Goal: Information Seeking & Learning: Learn about a topic

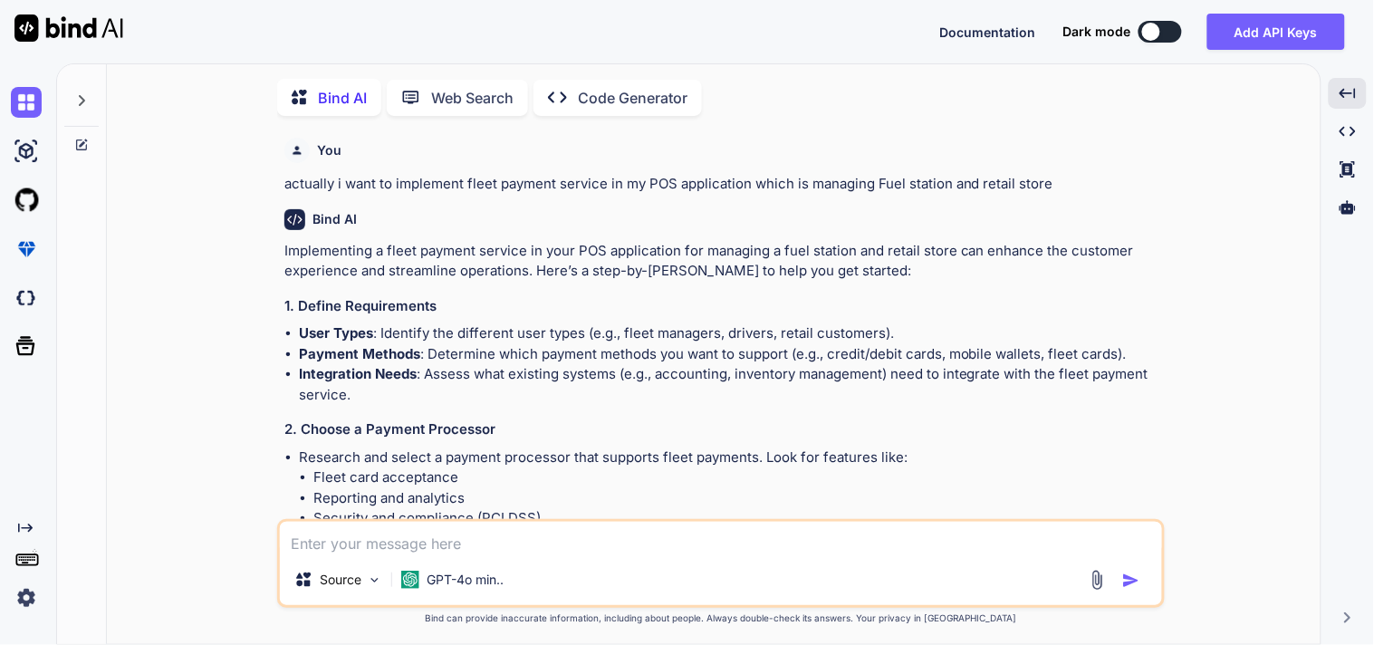
scroll to position [10667, 0]
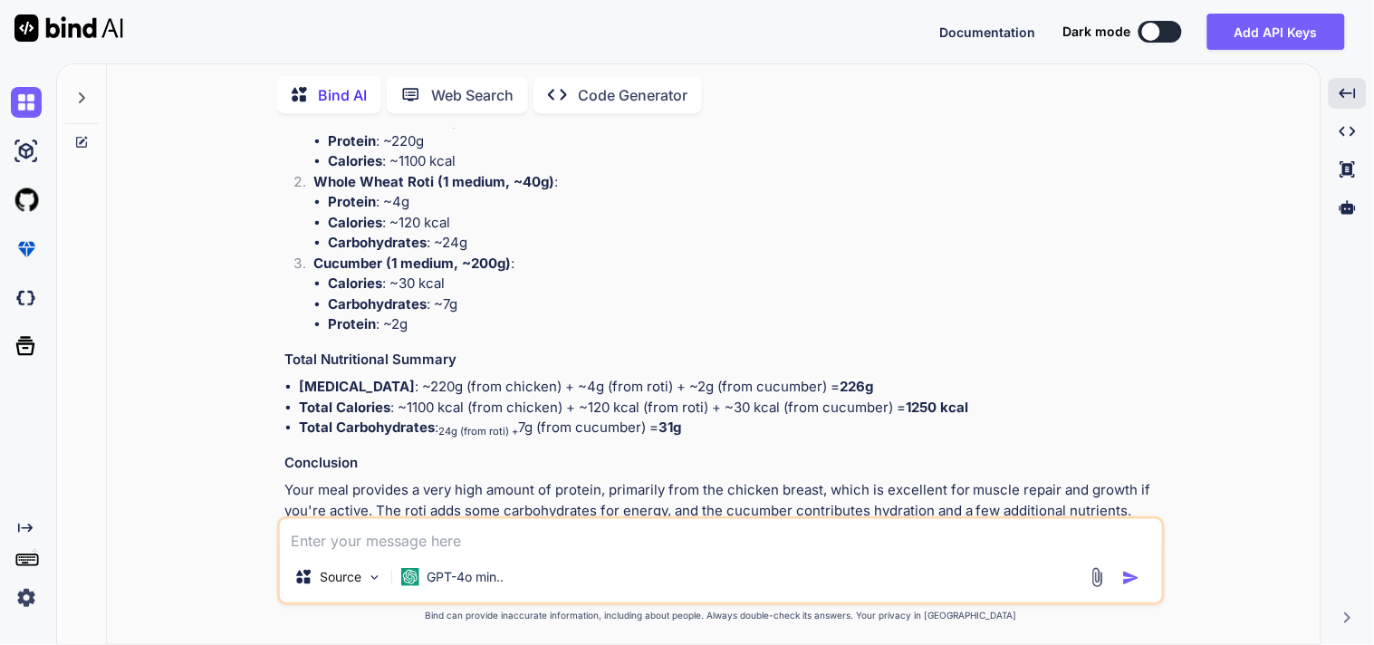
click at [411, 524] on textarea at bounding box center [721, 535] width 882 height 33
type textarea "what is aggregation module in js"
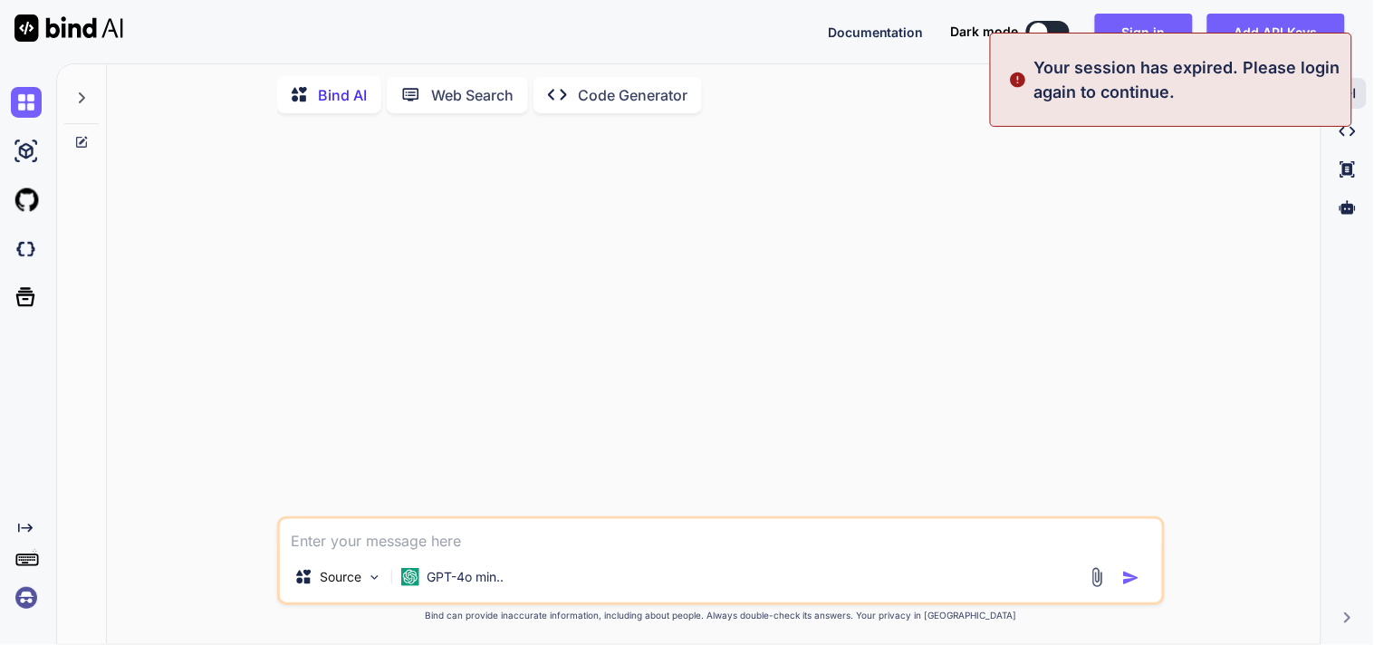
scroll to position [0, 0]
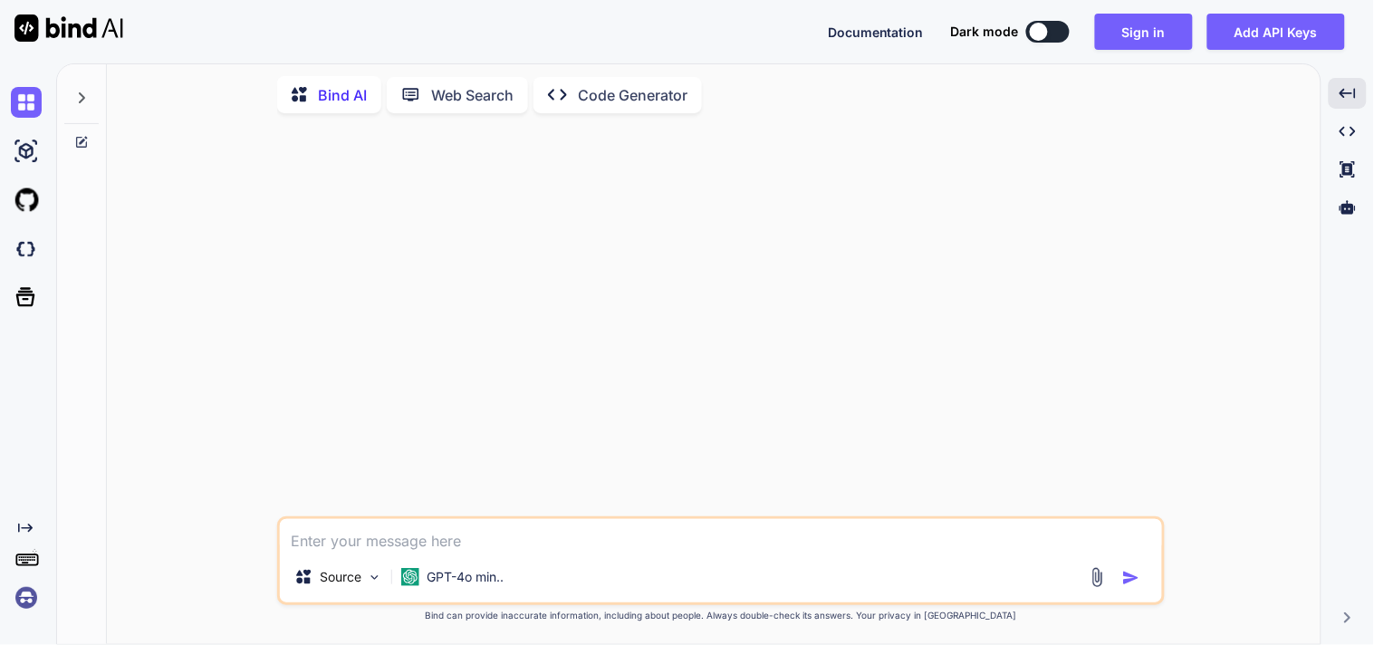
type textarea "what is aggregation module in js"
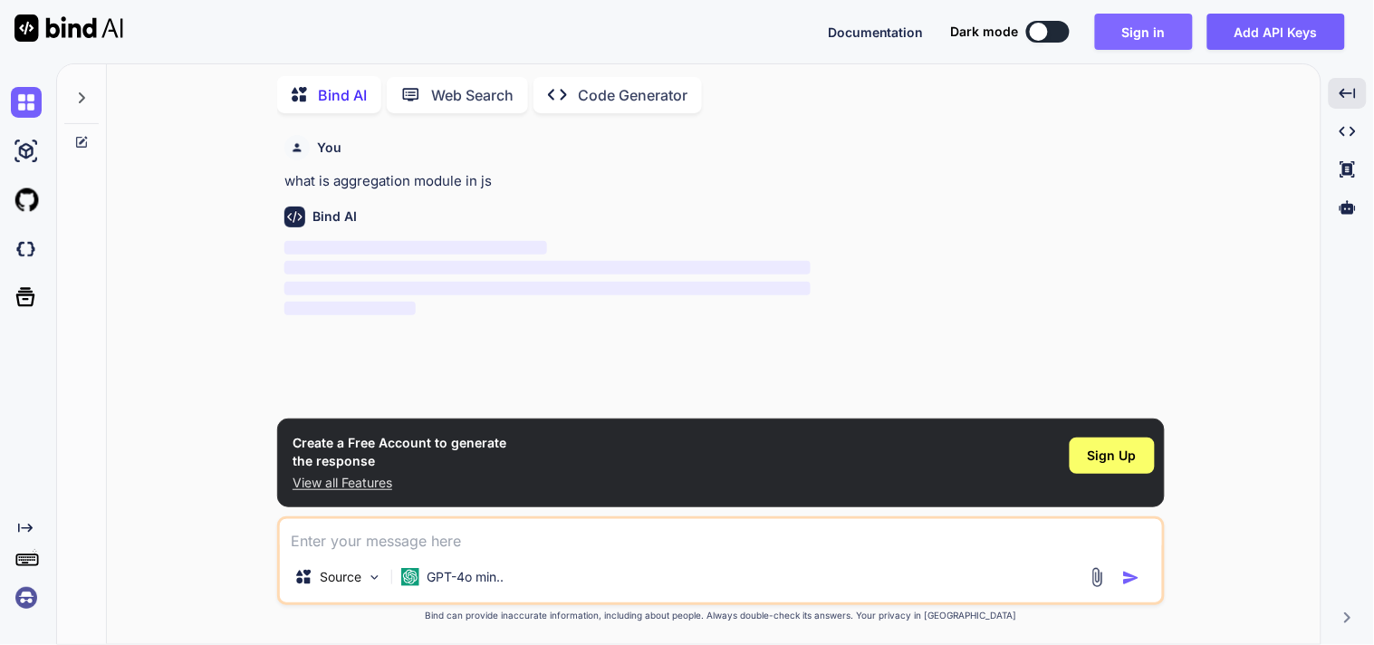
click at [1139, 28] on button "Sign in" at bounding box center [1144, 32] width 98 height 36
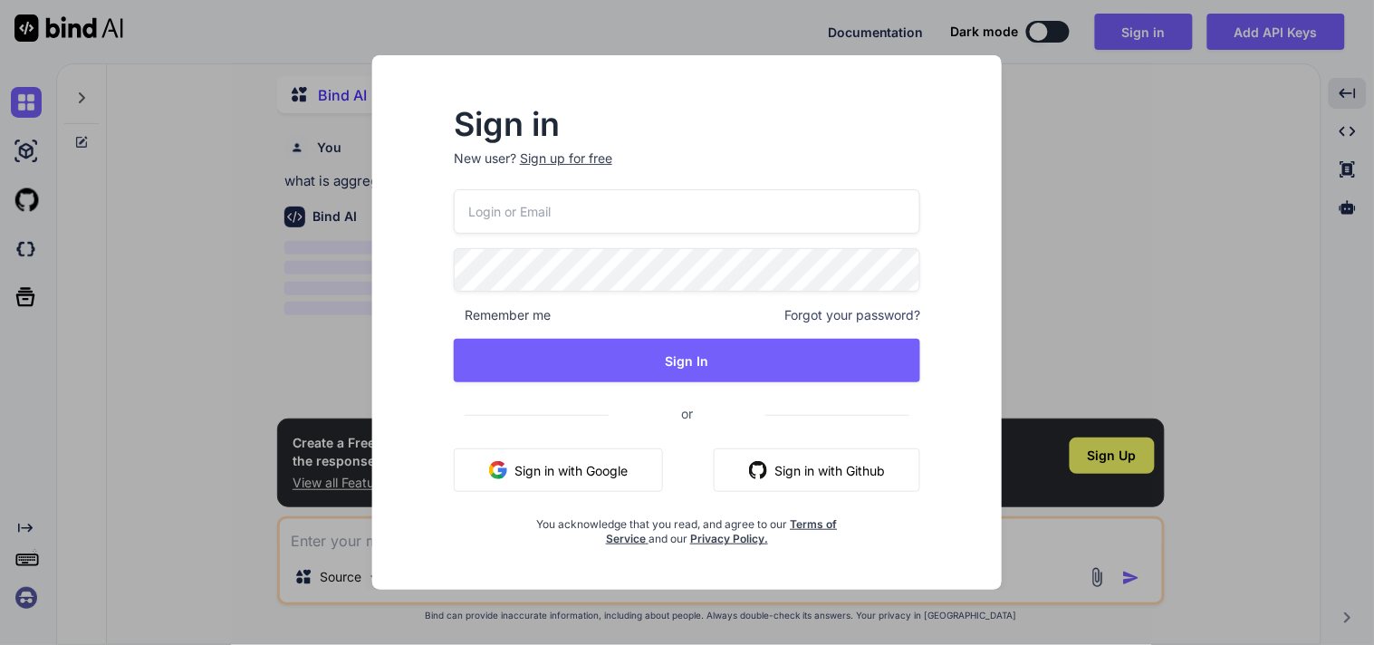
click at [548, 213] on input "email" at bounding box center [687, 211] width 467 height 44
type input "[EMAIL_ADDRESS][DOMAIN_NAME]"
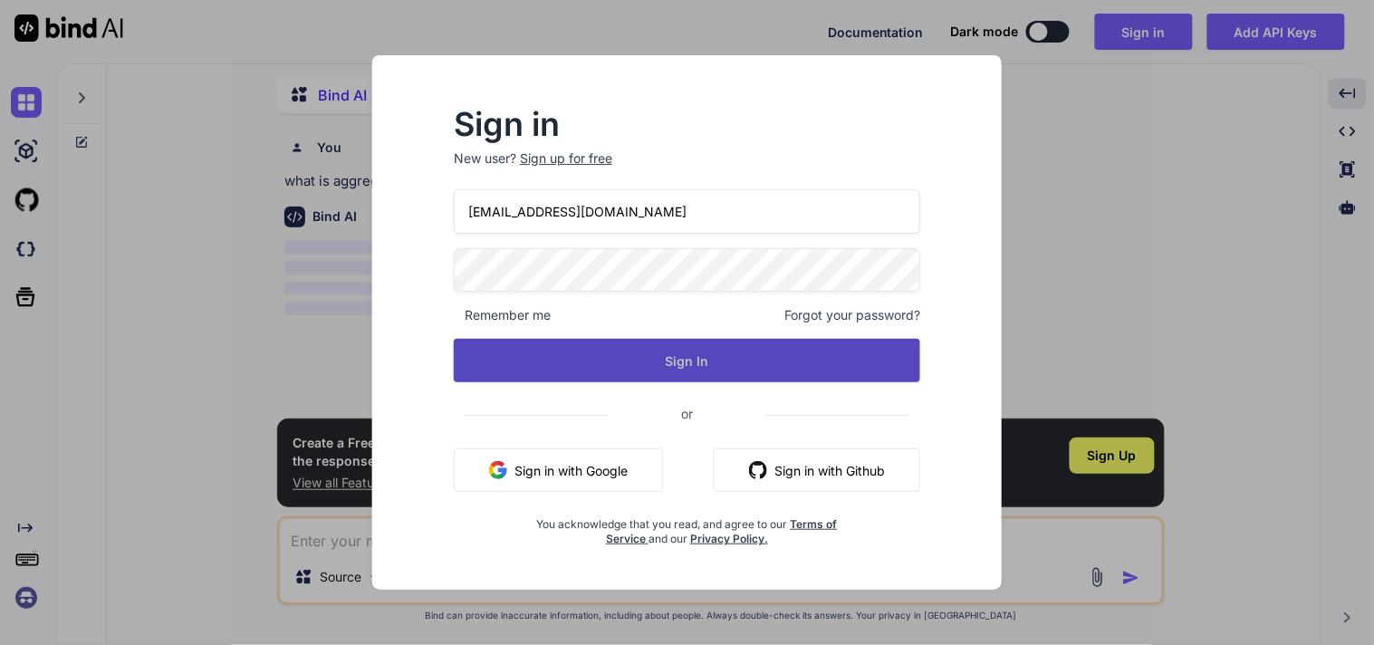
click at [653, 352] on button "Sign In" at bounding box center [687, 360] width 467 height 43
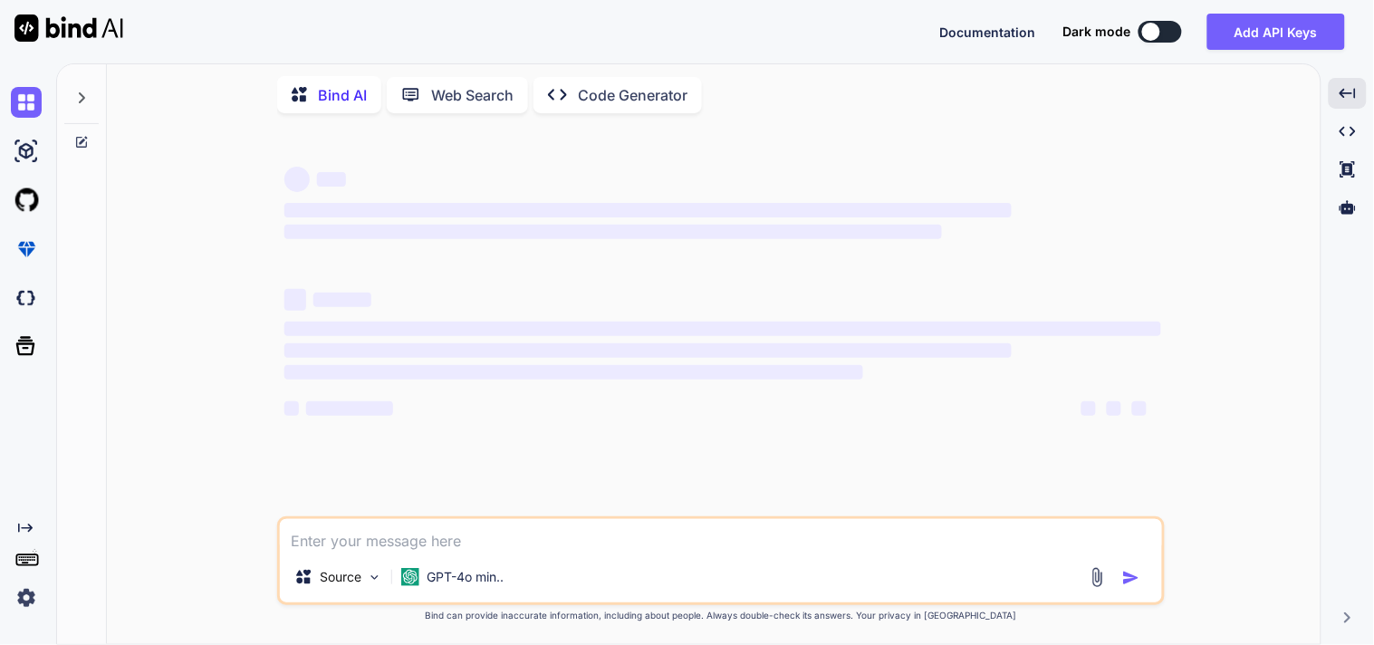
click at [462, 540] on textarea at bounding box center [721, 535] width 882 height 33
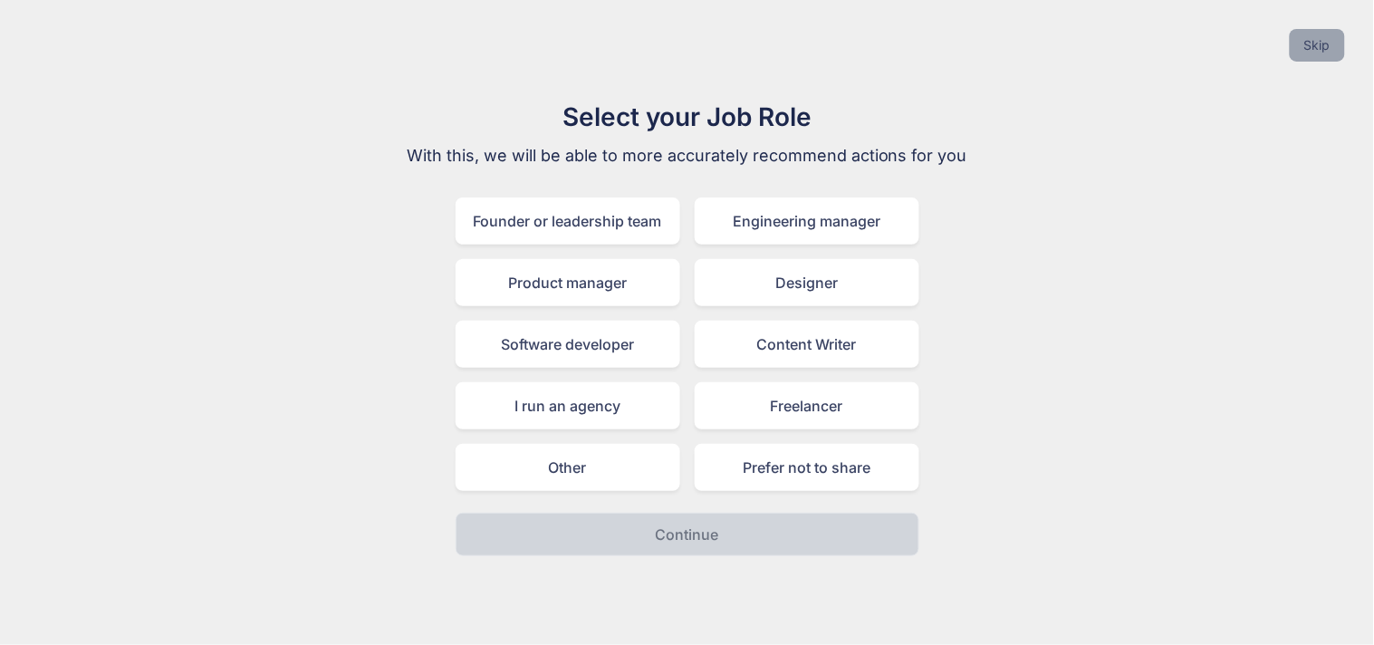
click at [1303, 51] on button "Skip" at bounding box center [1317, 45] width 55 height 33
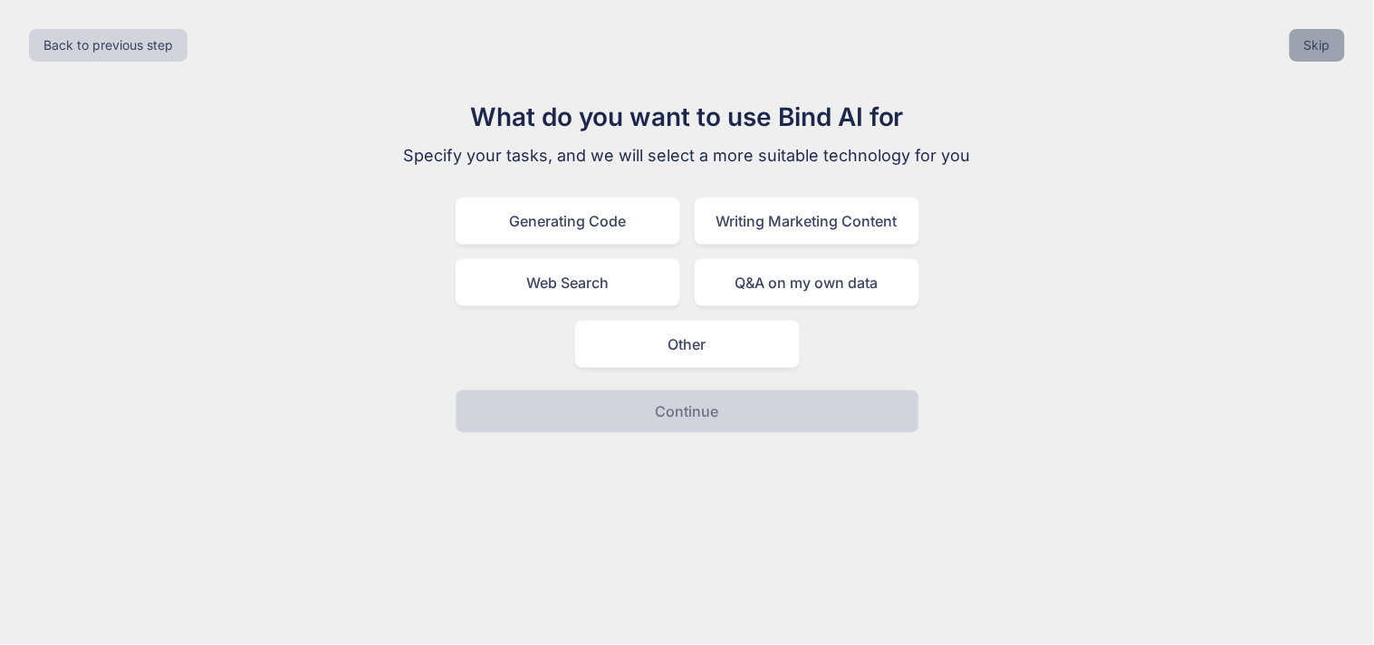
click at [1303, 51] on button "Skip" at bounding box center [1317, 45] width 55 height 33
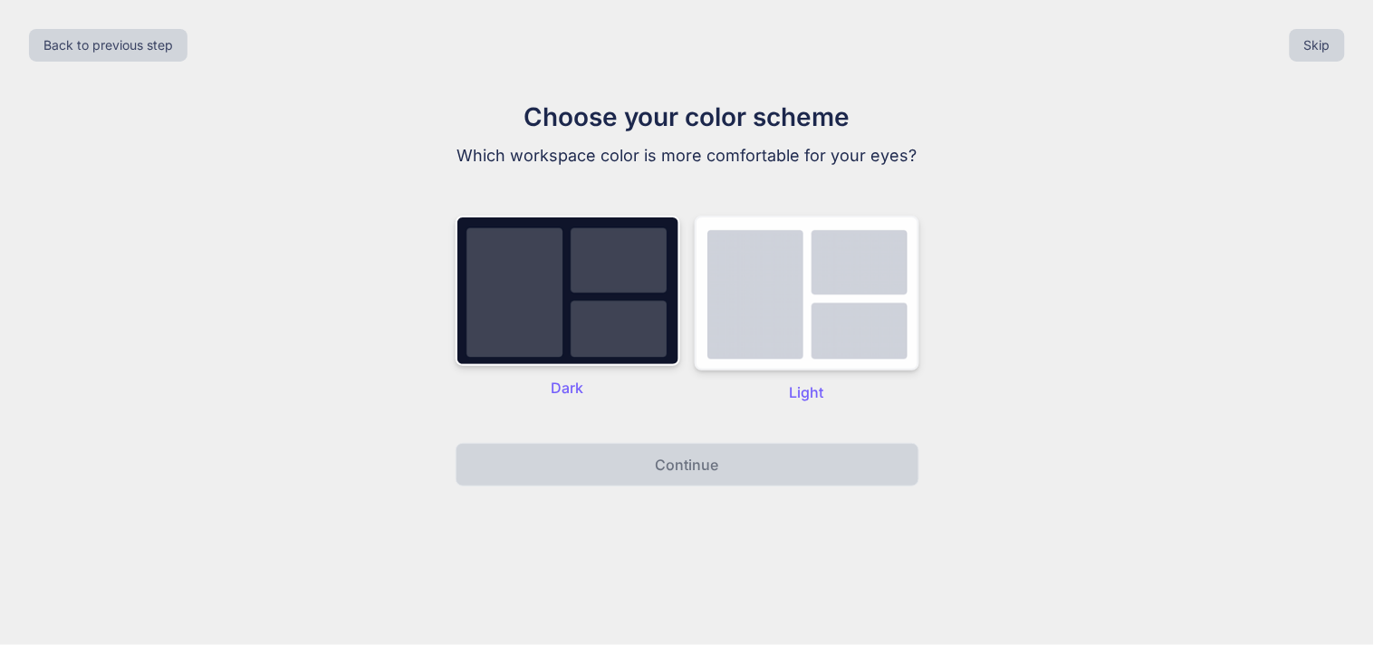
click at [832, 371] on img at bounding box center [807, 293] width 225 height 155
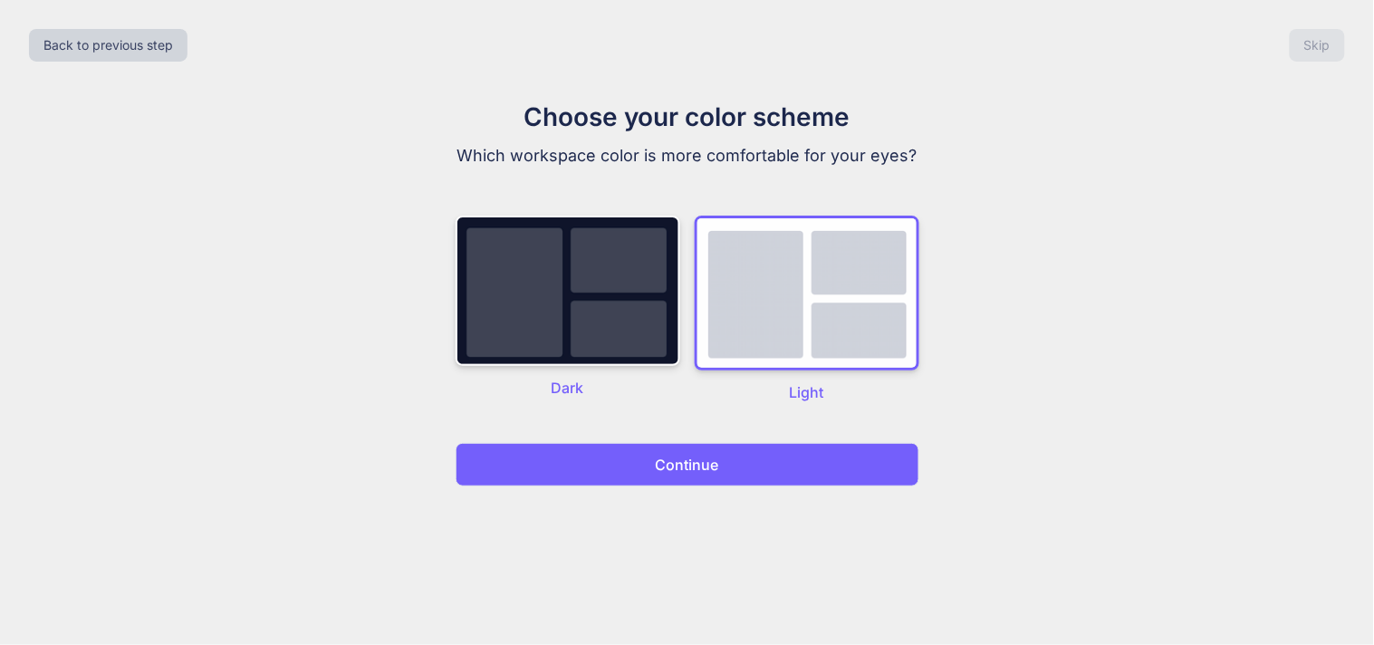
click at [728, 487] on button "Continue" at bounding box center [688, 464] width 464 height 43
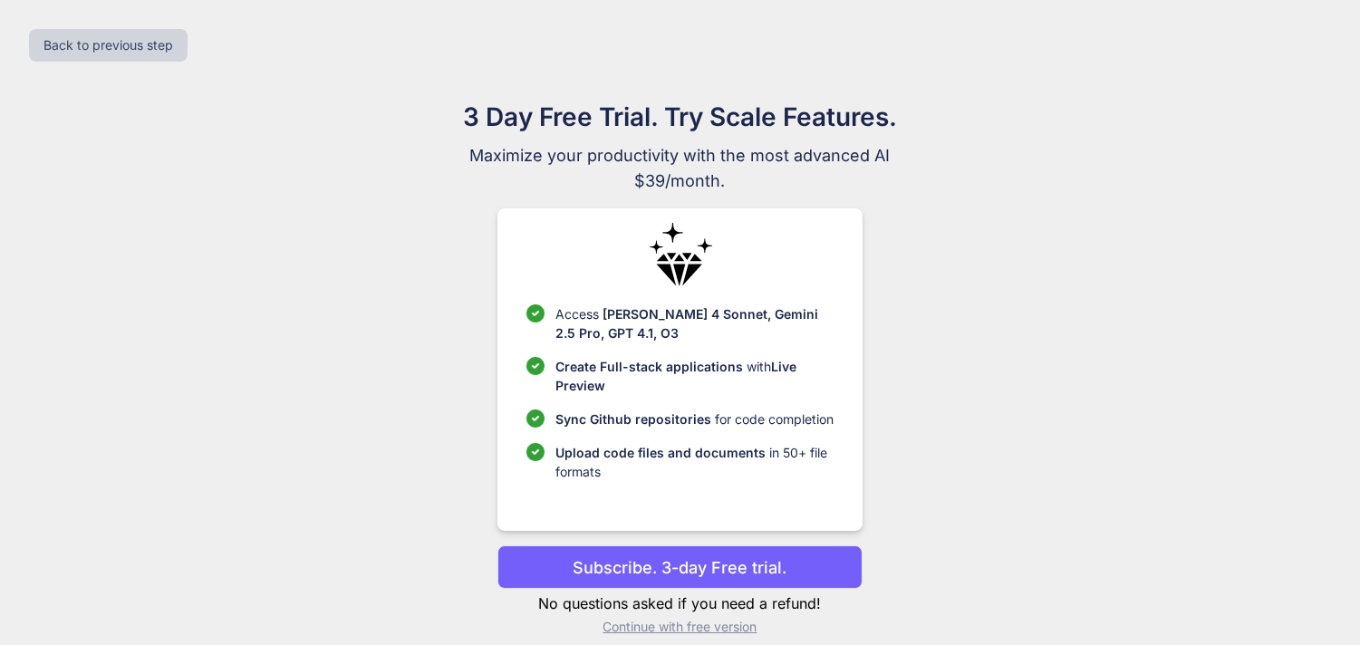
click at [652, 628] on p "Continue with free version" at bounding box center [679, 627] width 365 height 18
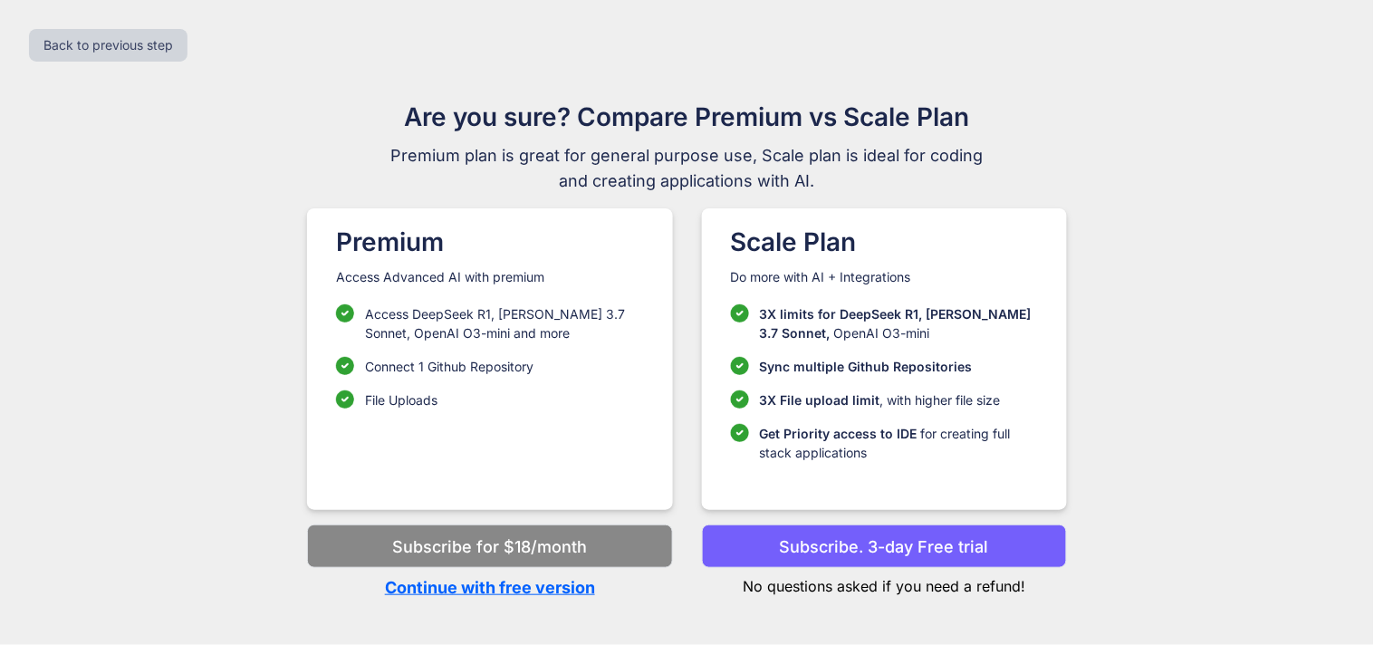
click at [531, 591] on p "Continue with free version" at bounding box center [489, 587] width 365 height 24
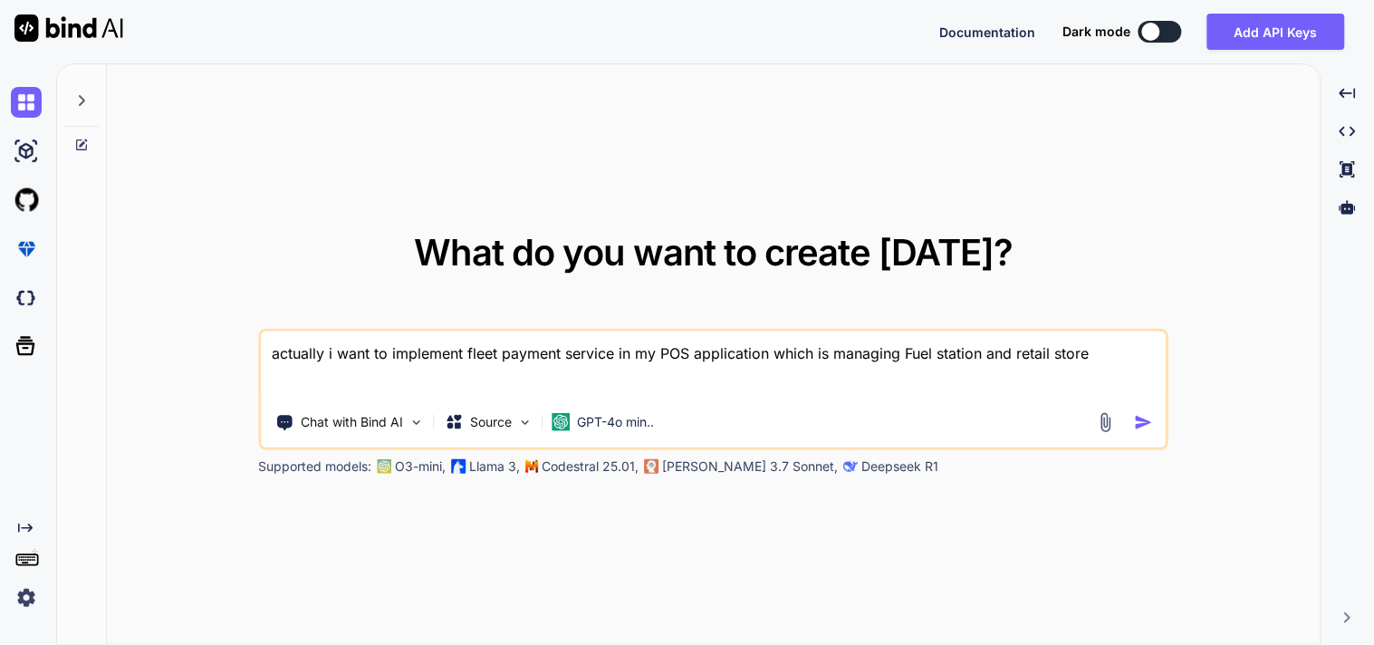
drag, startPoint x: 1099, startPoint y: 350, endPoint x: 159, endPoint y: 336, distance: 940.6
click at [159, 336] on div "What do you want to create [DATE]? actually i want to implement fleet payment s…" at bounding box center [714, 355] width 1214 height 582
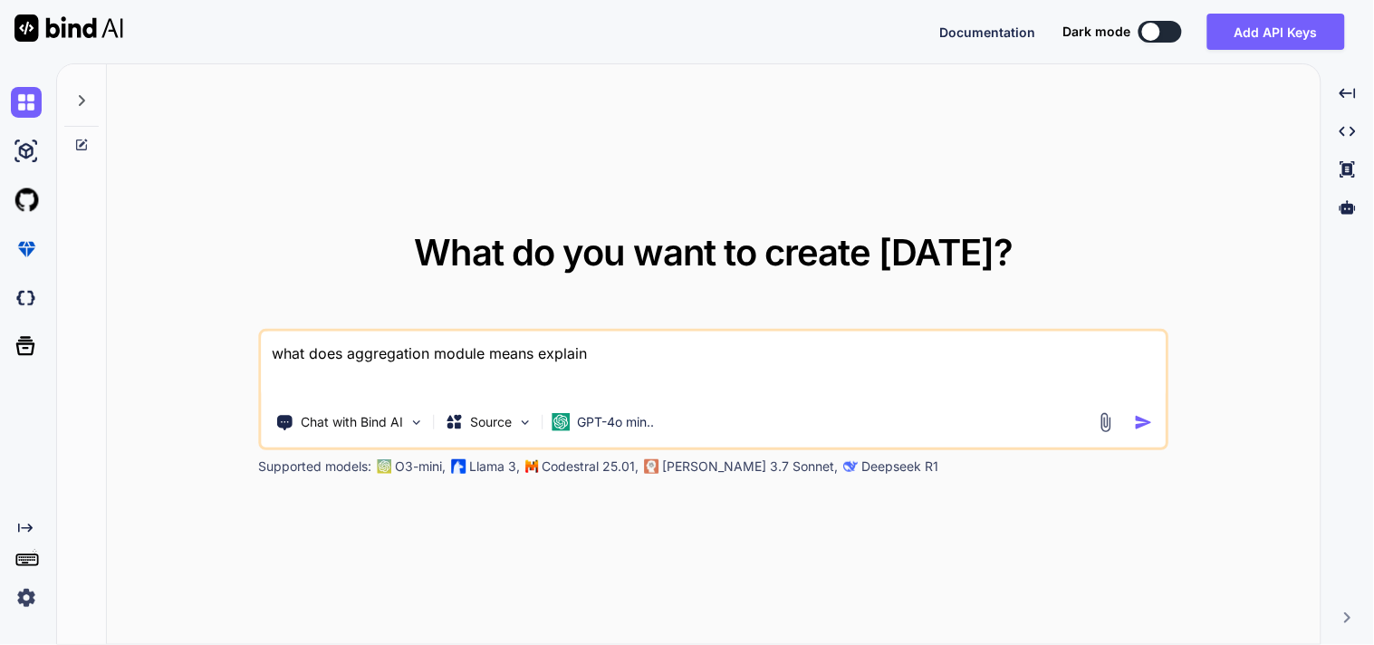
type textarea "what does aggregation module means explain"
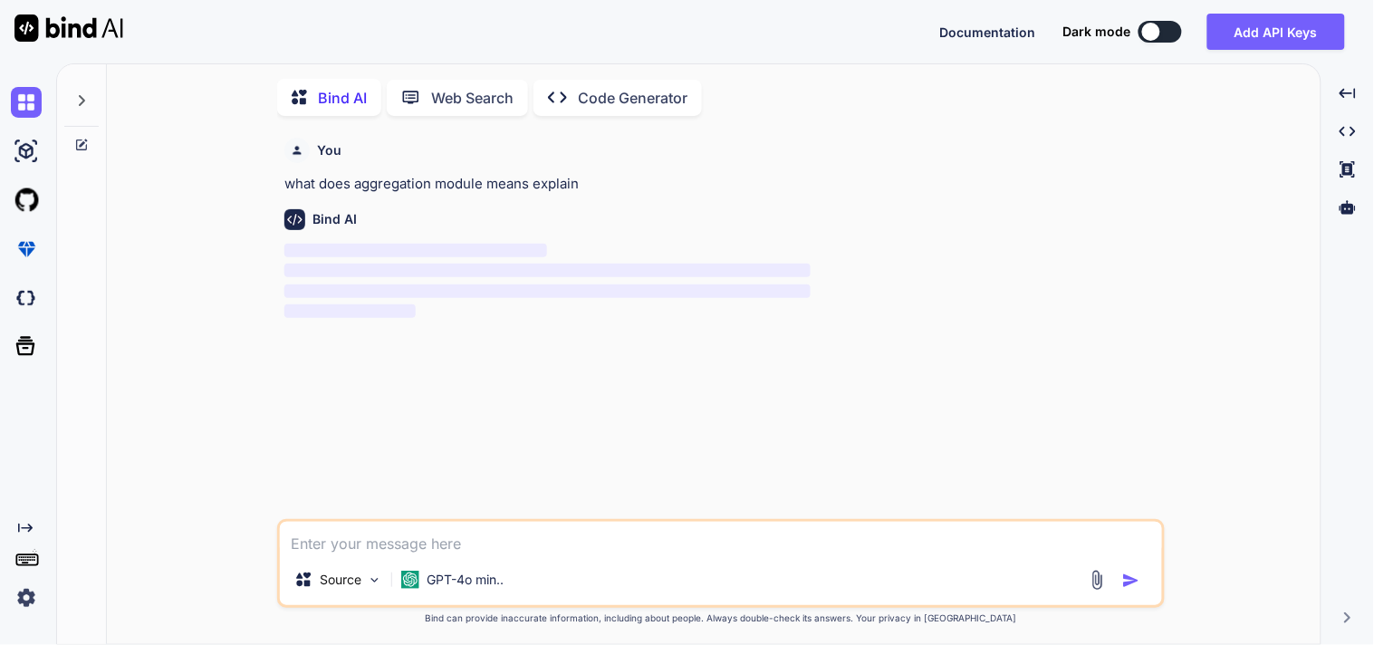
scroll to position [6, 0]
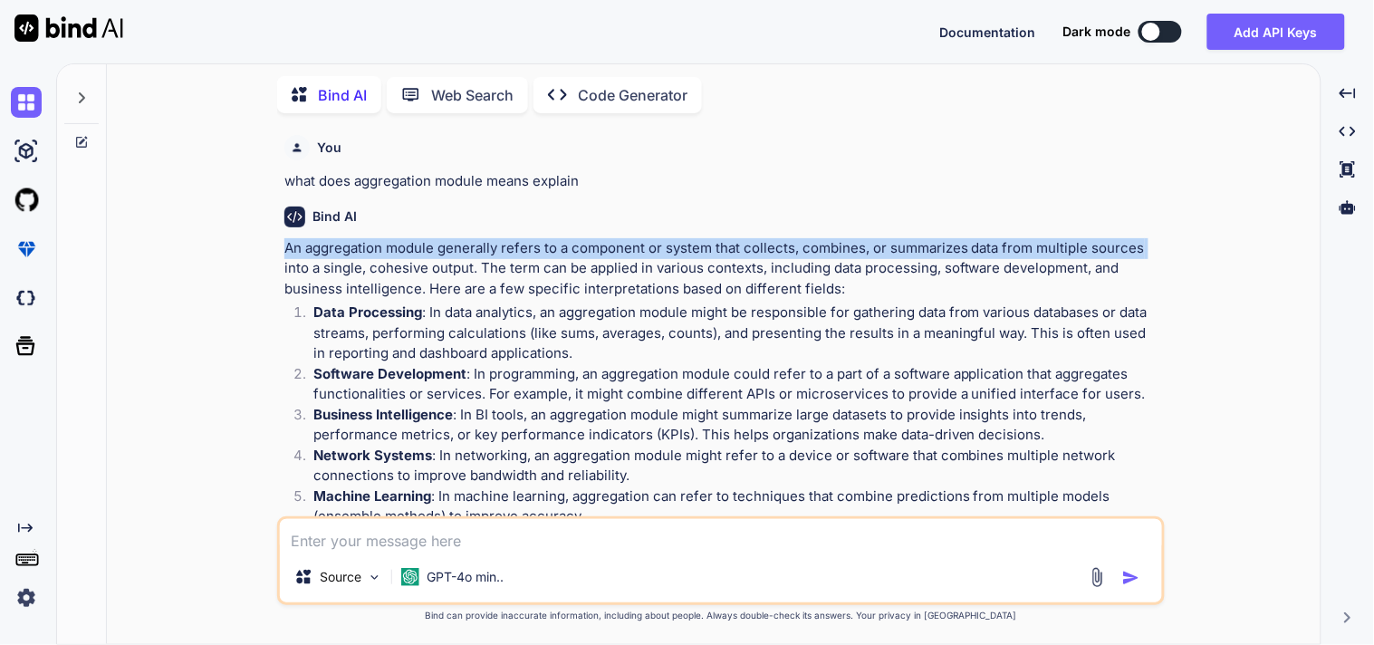
drag, startPoint x: 287, startPoint y: 245, endPoint x: 1143, endPoint y: 255, distance: 856.3
click at [1143, 255] on p "An aggregation module generally refers to a component or system that collects, …" at bounding box center [722, 269] width 877 height 62
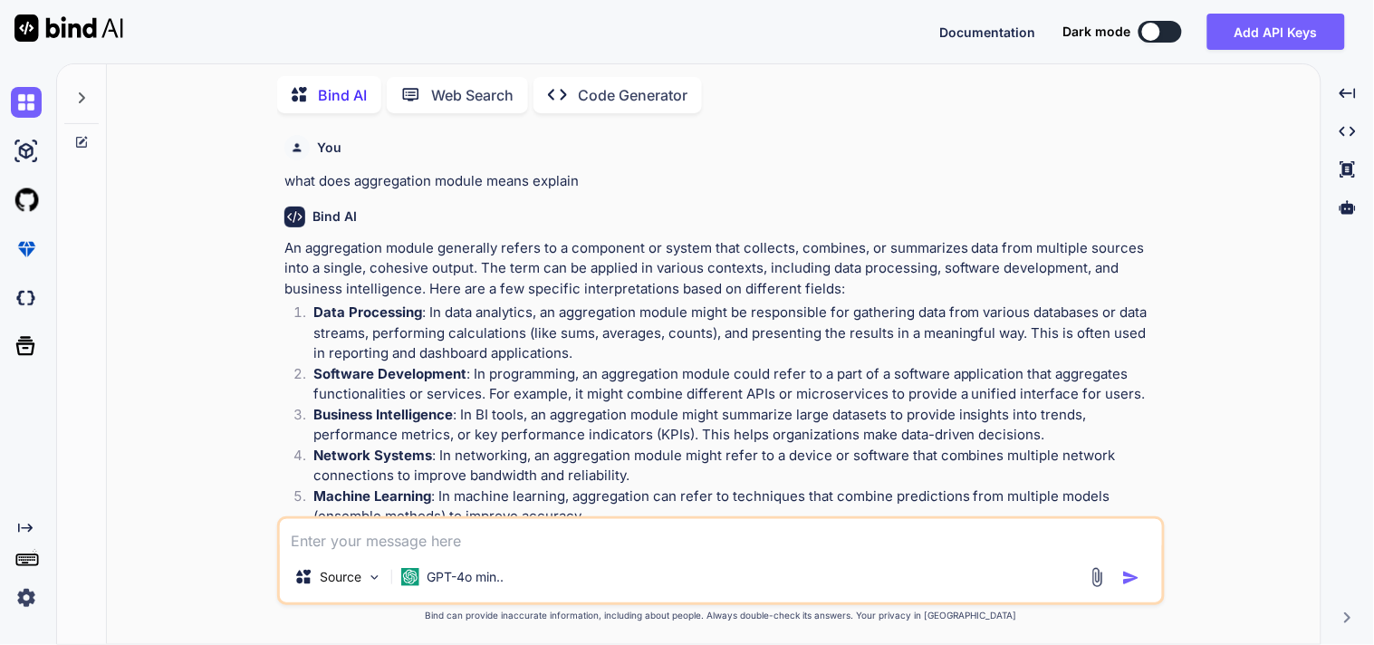
click at [1138, 269] on p "An aggregation module generally refers to a component or system that collects, …" at bounding box center [722, 269] width 877 height 62
drag, startPoint x: 285, startPoint y: 264, endPoint x: 612, endPoint y: 273, distance: 327.2
click at [612, 273] on p "An aggregation module generally refers to a component or system that collects, …" at bounding box center [722, 269] width 877 height 62
click at [739, 282] on p "An aggregation module generally refers to a component or system that collects, …" at bounding box center [722, 269] width 877 height 62
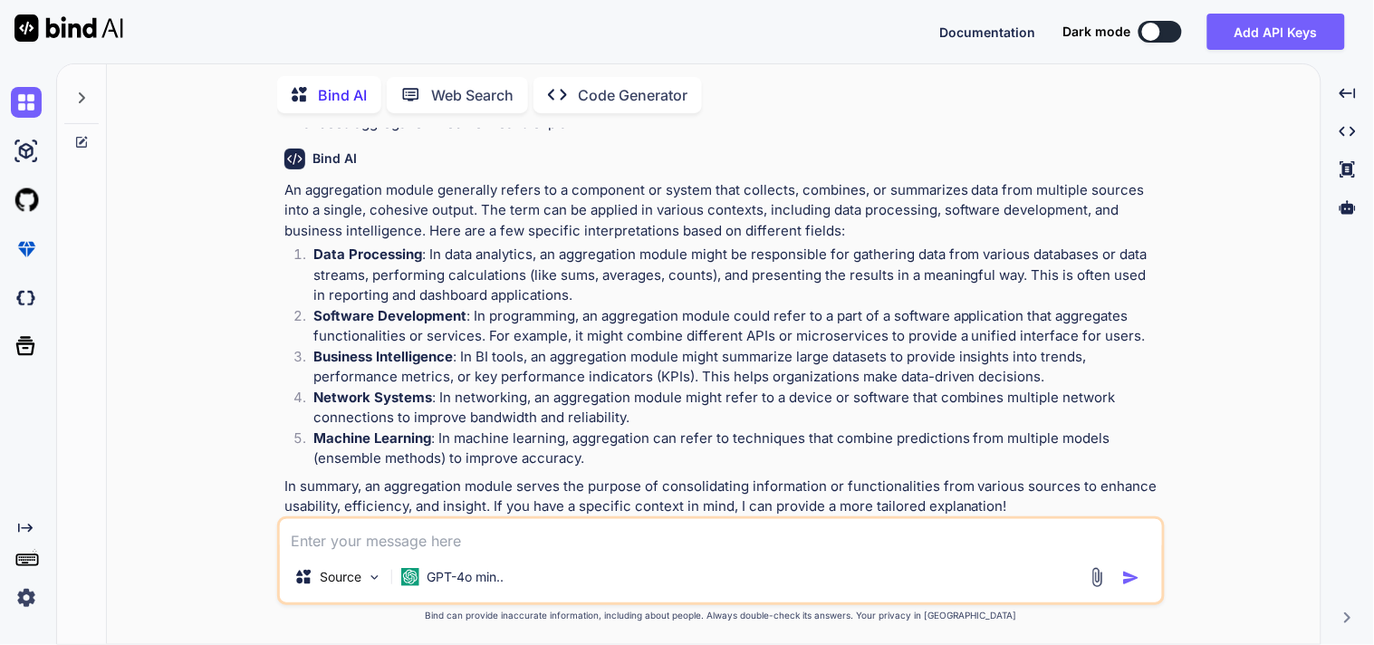
scroll to position [88, 0]
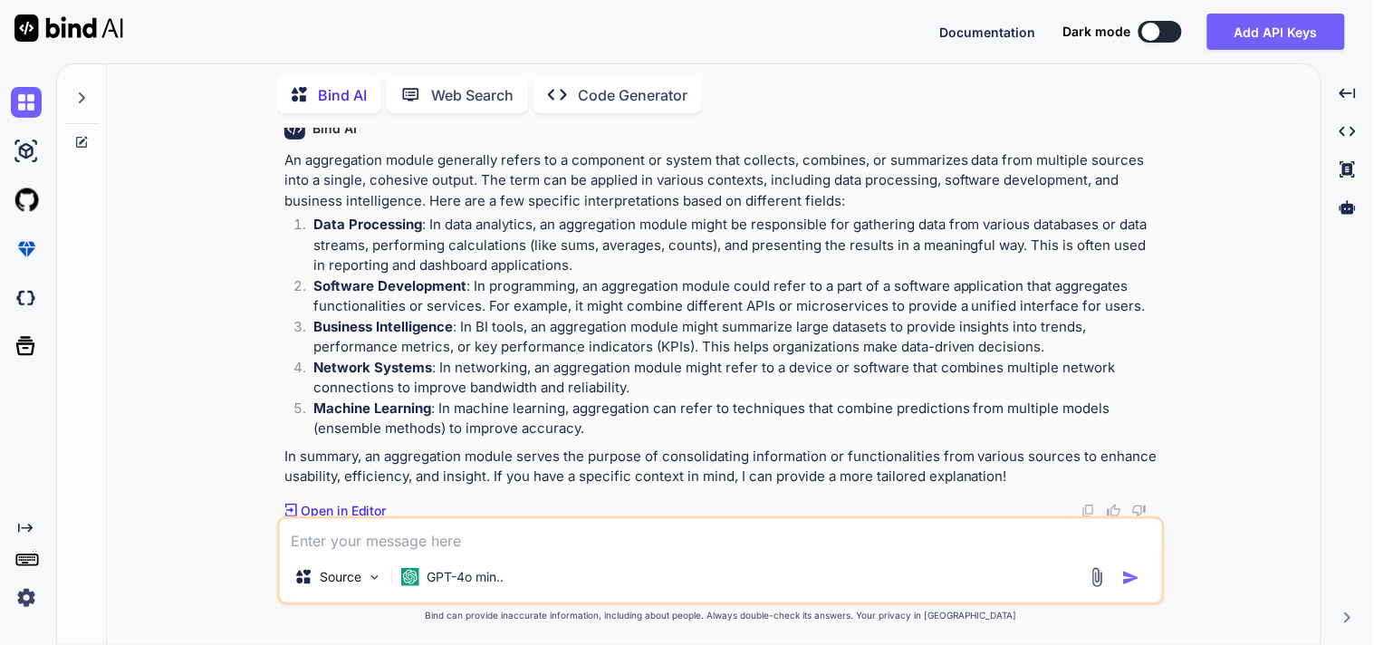
click at [445, 530] on textarea at bounding box center [721, 535] width 882 height 33
type textarea "are bhai in js i m asking"
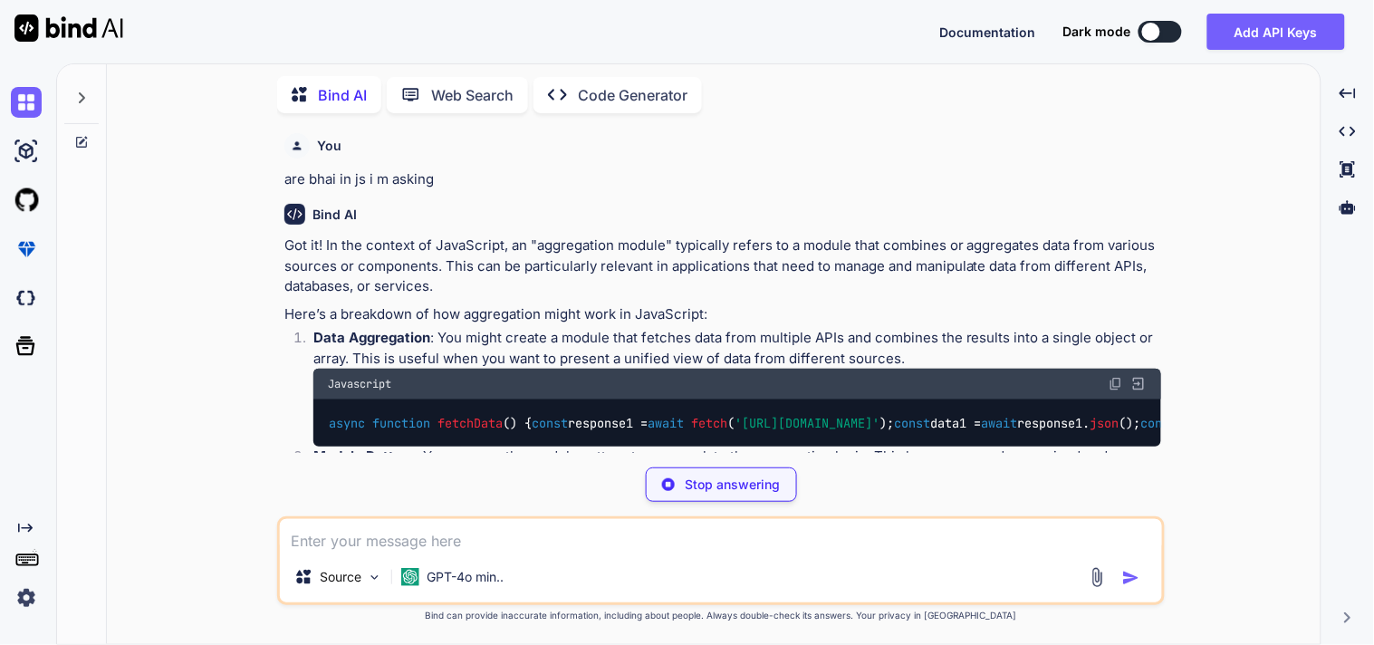
scroll to position [583, 0]
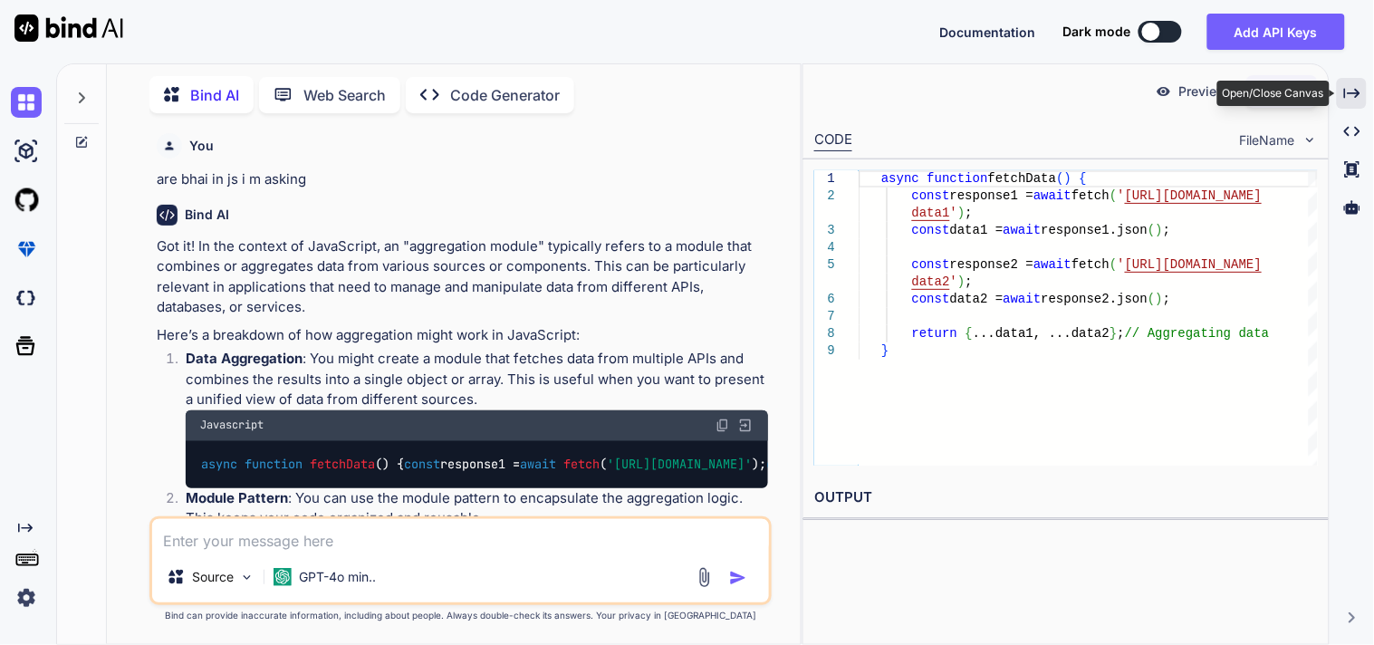
click at [1356, 85] on icon "Created with Pixso." at bounding box center [1353, 93] width 16 height 16
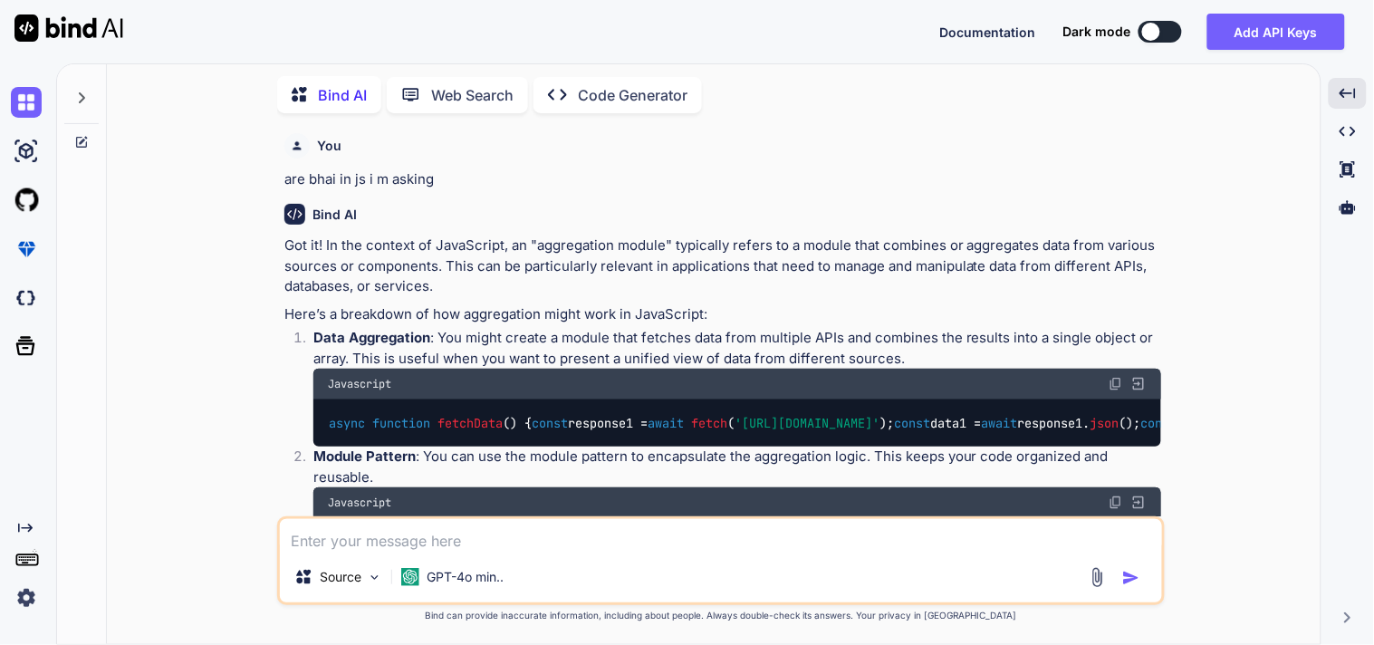
click at [861, 295] on p "Got it! In the context of JavaScript, an "aggregation module" typically refers …" at bounding box center [722, 267] width 877 height 62
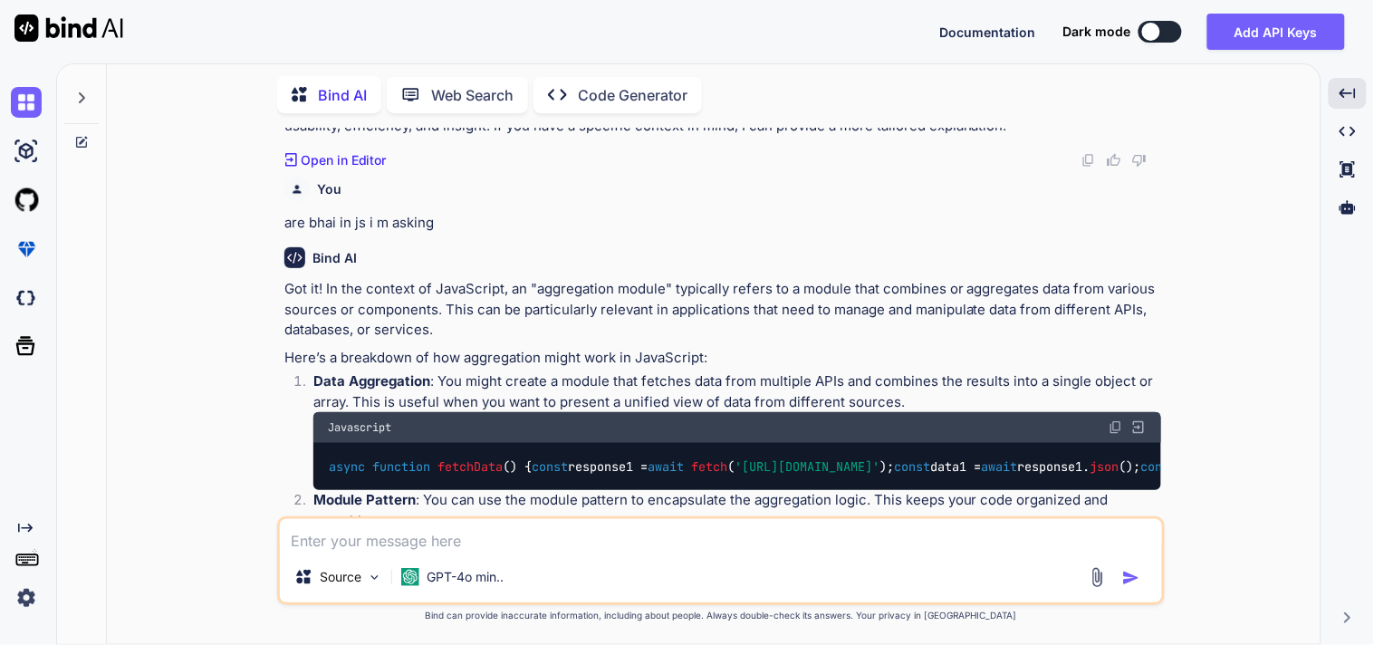
scroll to position [392, 0]
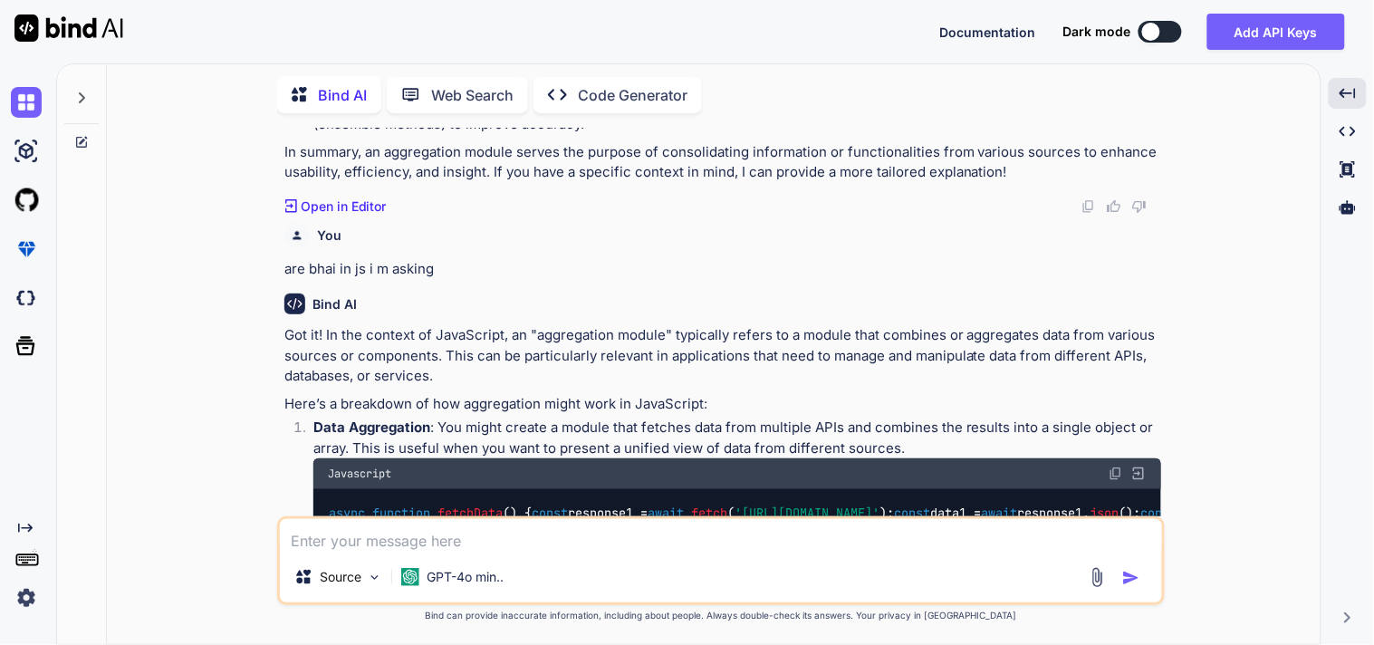
click at [478, 532] on textarea at bounding box center [721, 535] width 882 height 33
click at [472, 554] on div "Source GPT-4o min.." at bounding box center [721, 560] width 888 height 89
click at [487, 528] on textarea at bounding box center [721, 535] width 882 height 33
paste textarea "Aggregating modules"
type textarea "Aggregating modules samjha"
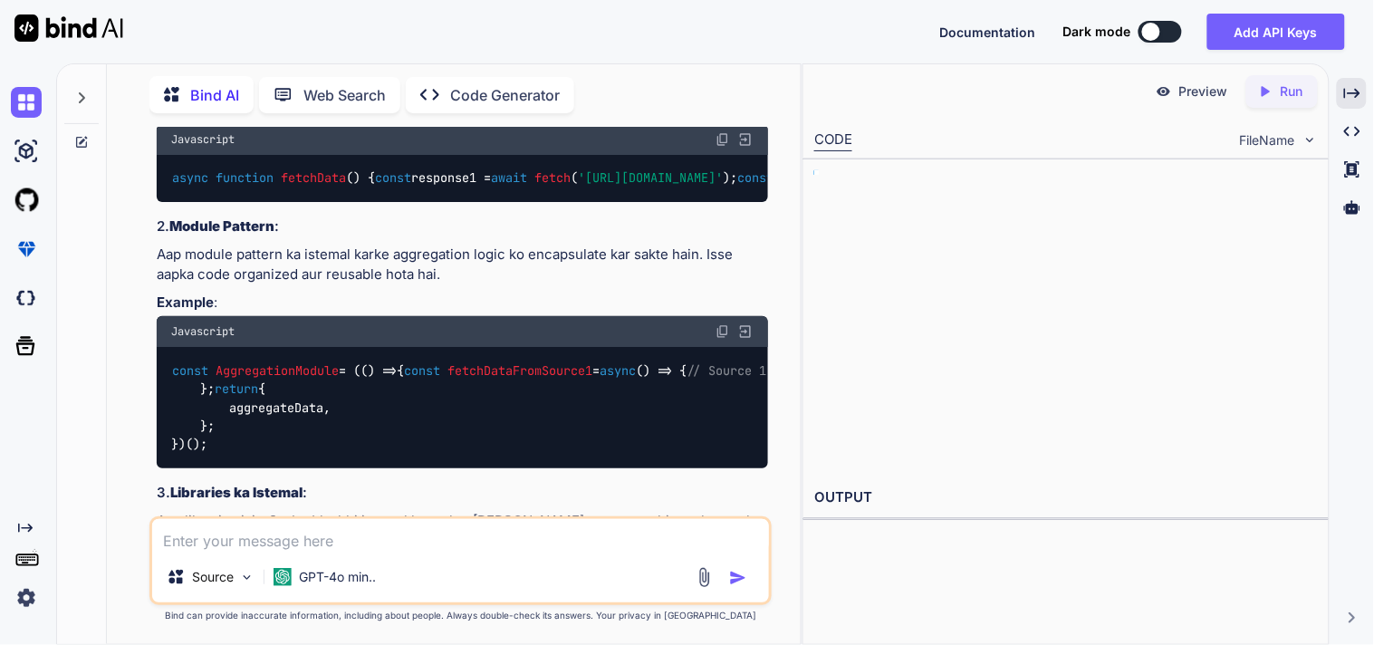
scroll to position [1857, 0]
